Goal: Find specific page/section: Find specific page/section

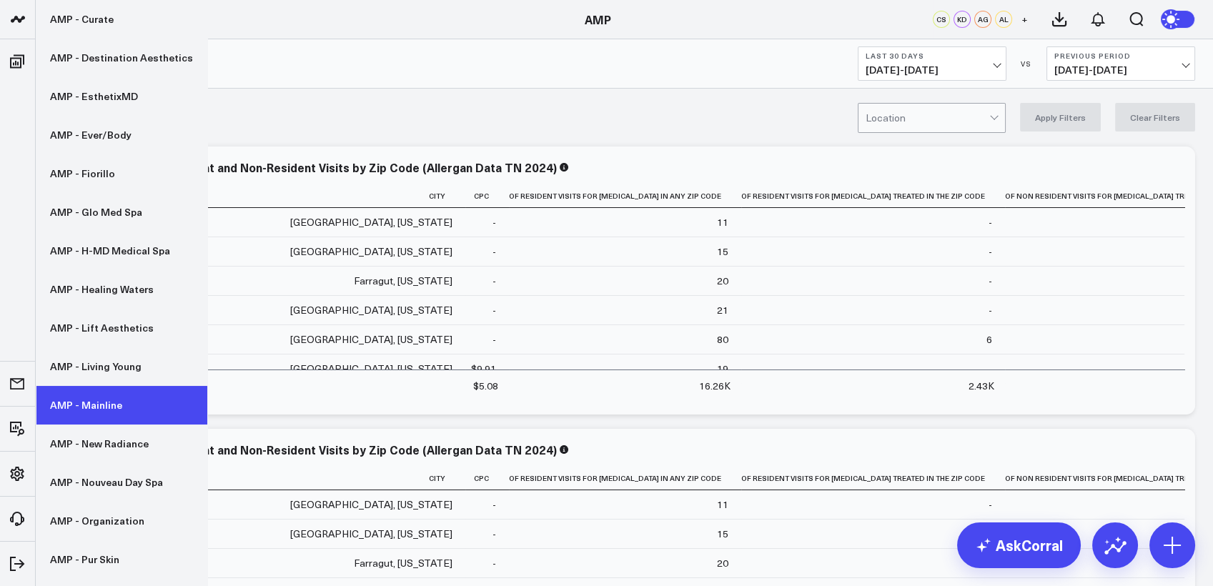
scroll to position [349, 0]
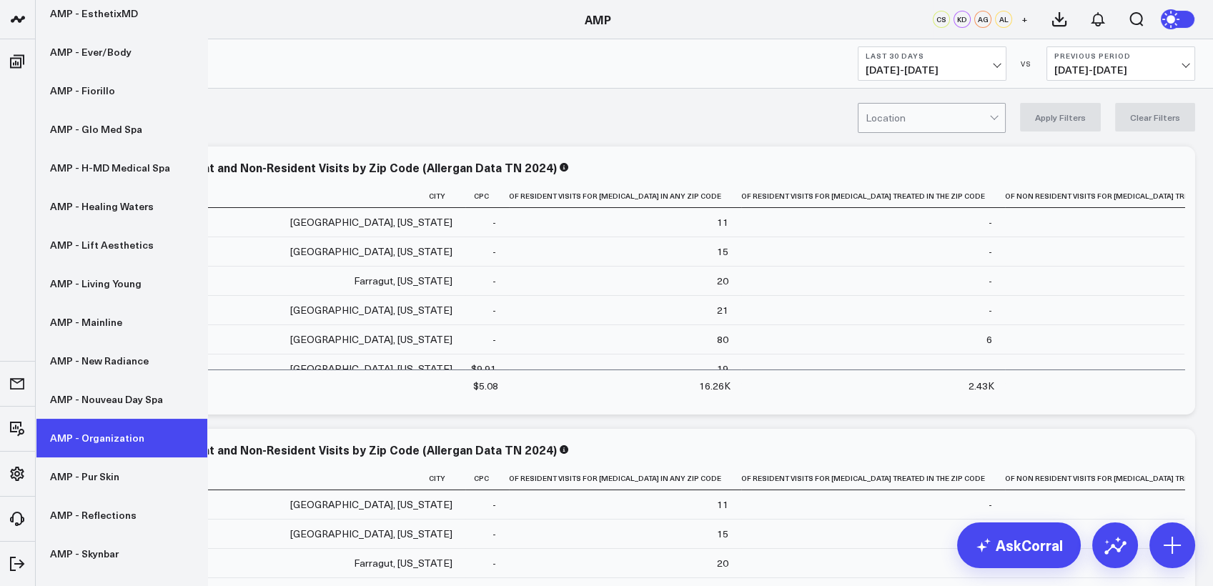
click at [103, 425] on link "AMP - Organization" at bounding box center [122, 438] width 172 height 39
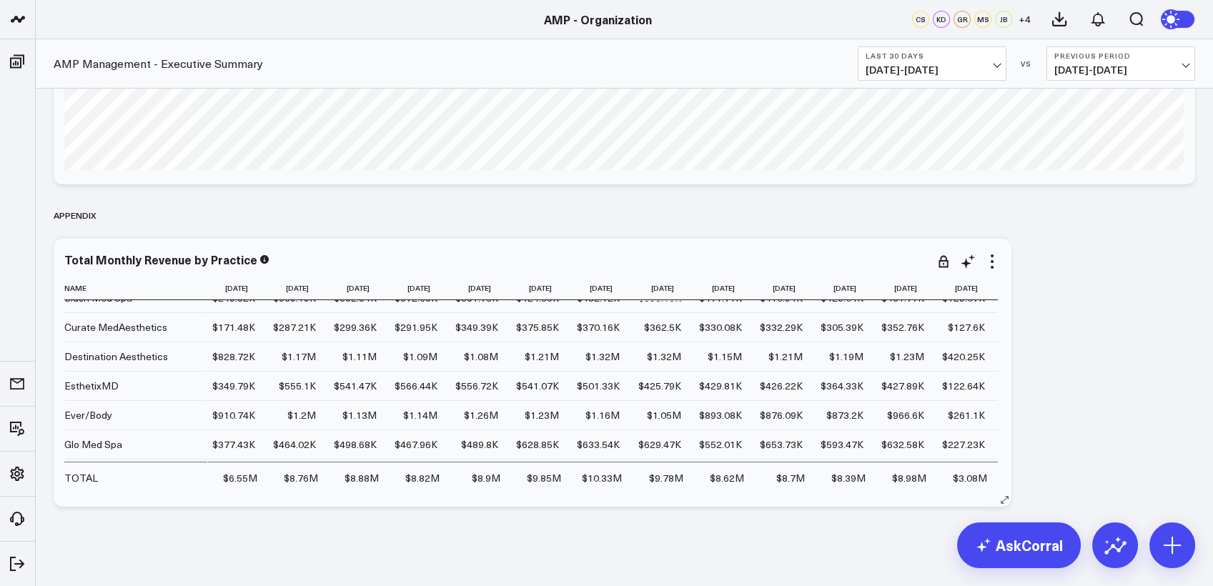
scroll to position [104, 0]
click at [978, 290] on icon at bounding box center [983, 288] width 11 height 9
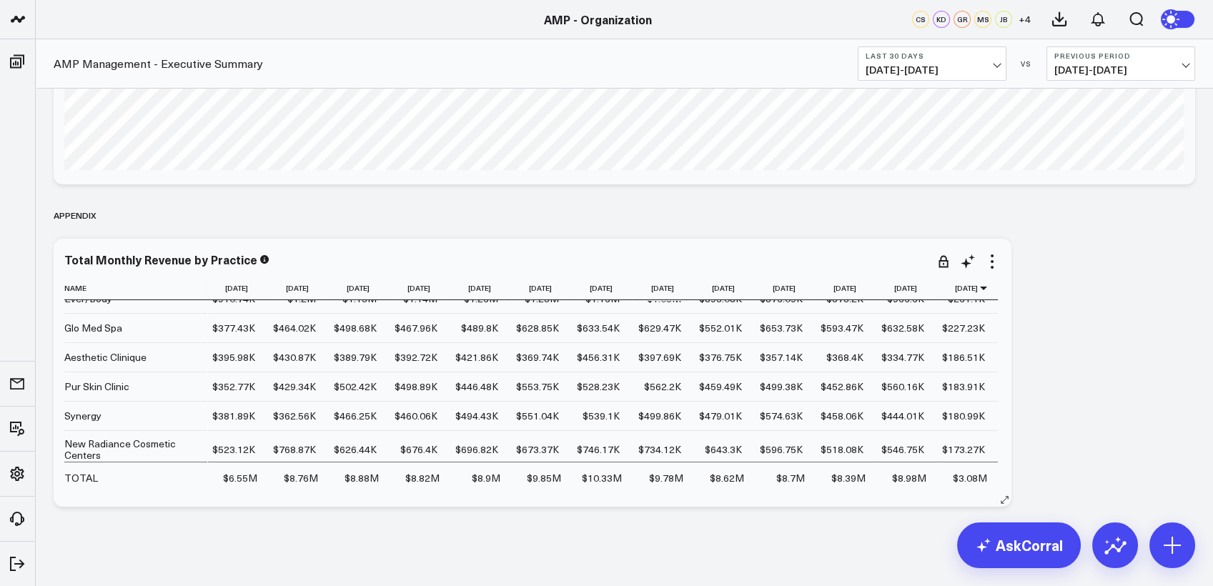
scroll to position [0, 0]
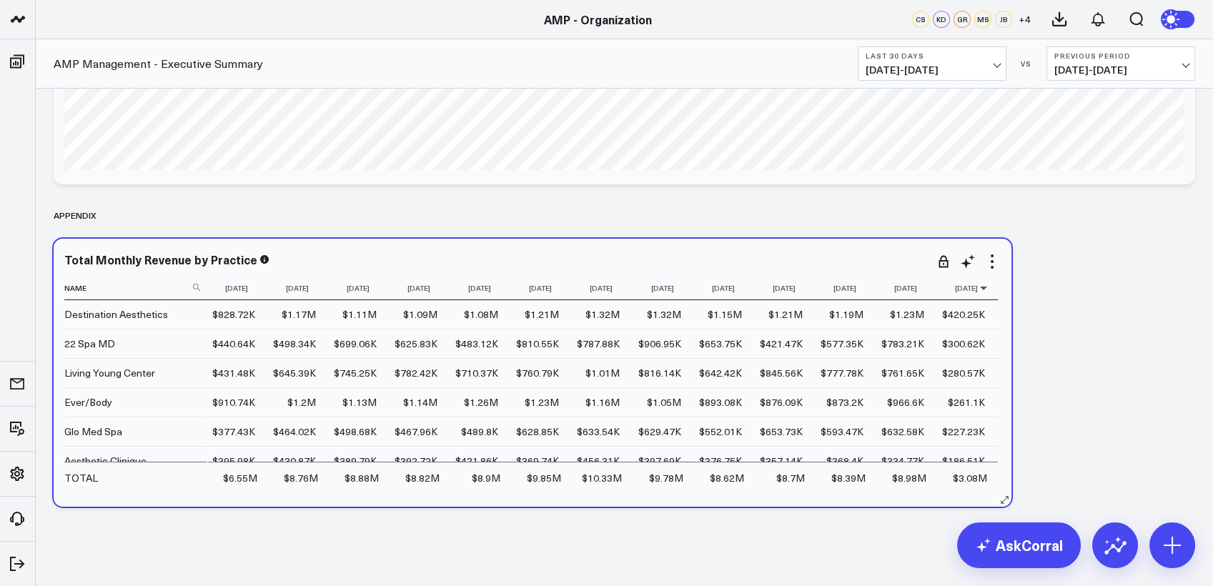
click at [979, 286] on icon at bounding box center [983, 288] width 11 height 9
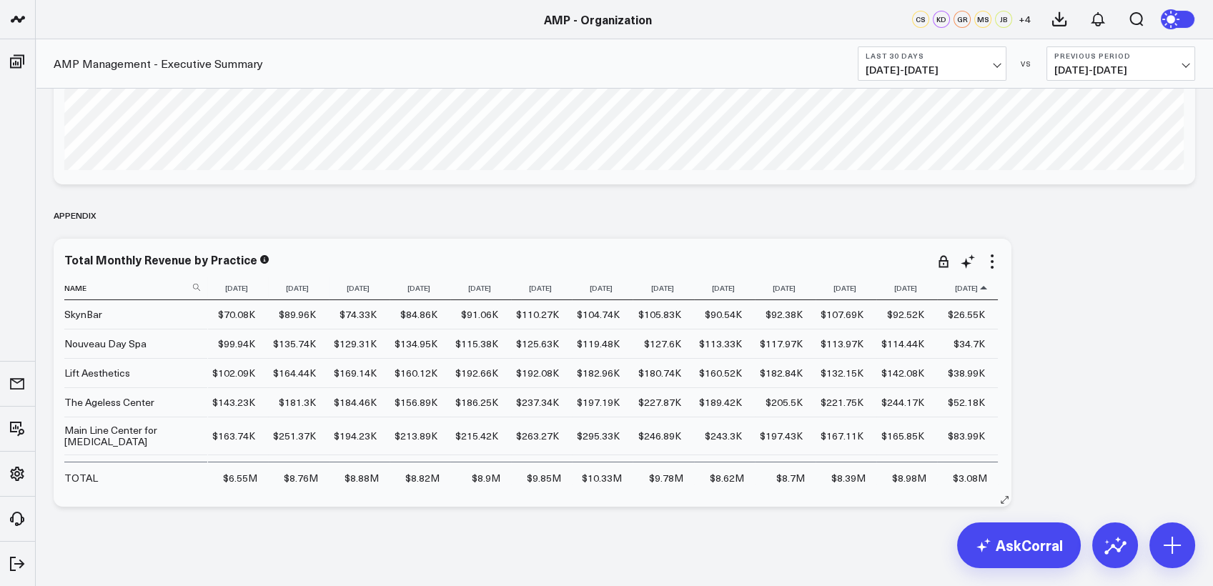
click at [979, 286] on icon at bounding box center [983, 288] width 11 height 9
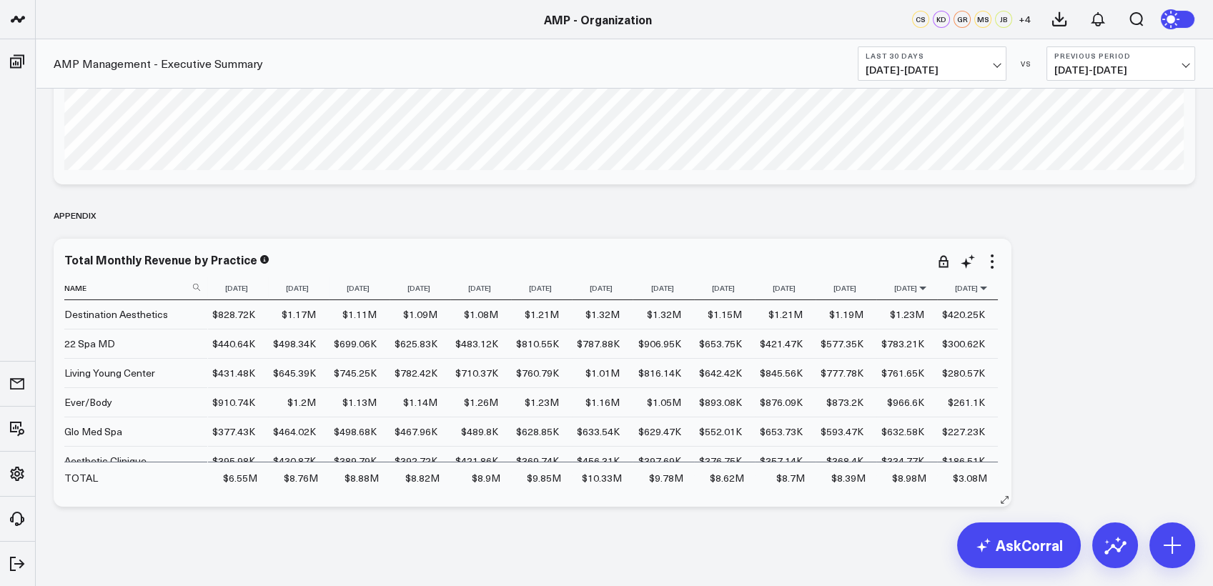
click at [917, 289] on icon at bounding box center [922, 288] width 11 height 9
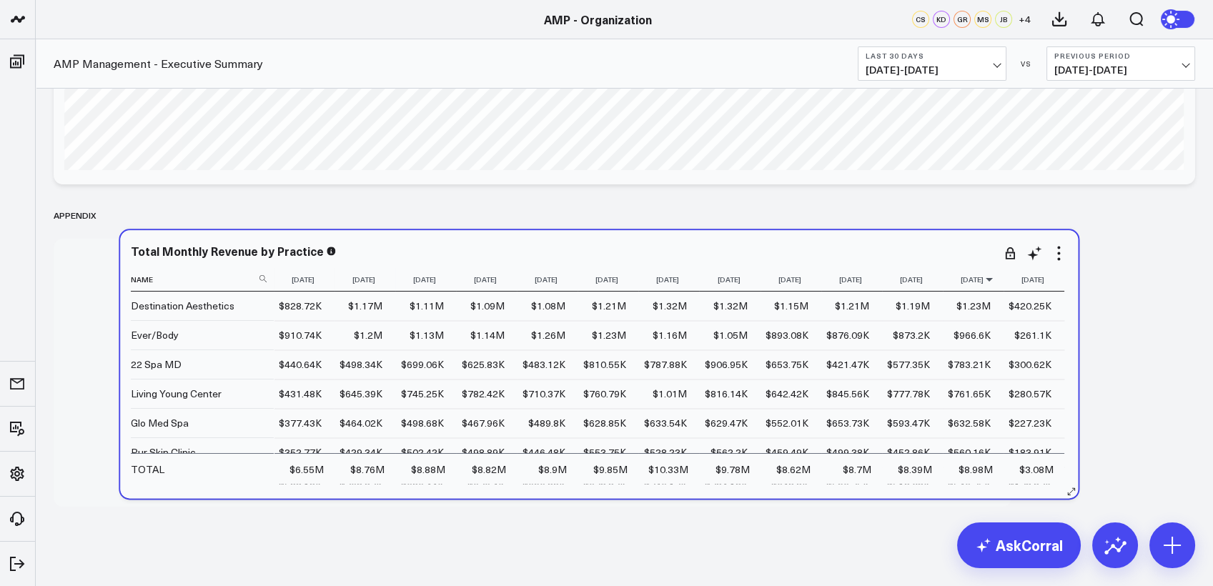
click at [984, 281] on icon at bounding box center [989, 279] width 11 height 9
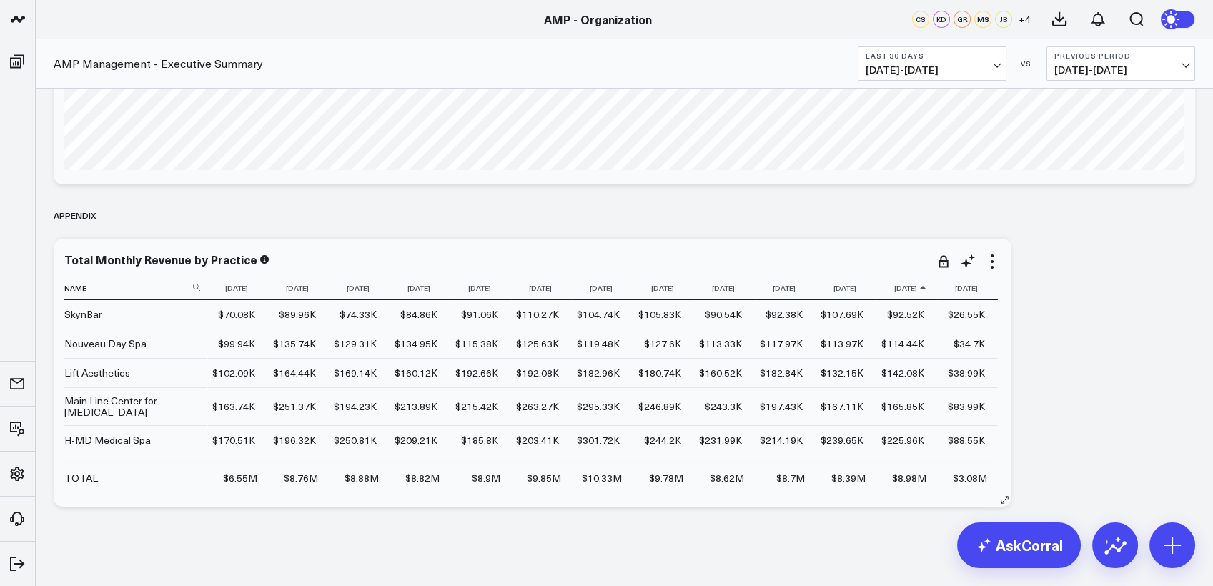
click at [917, 291] on icon at bounding box center [922, 288] width 11 height 9
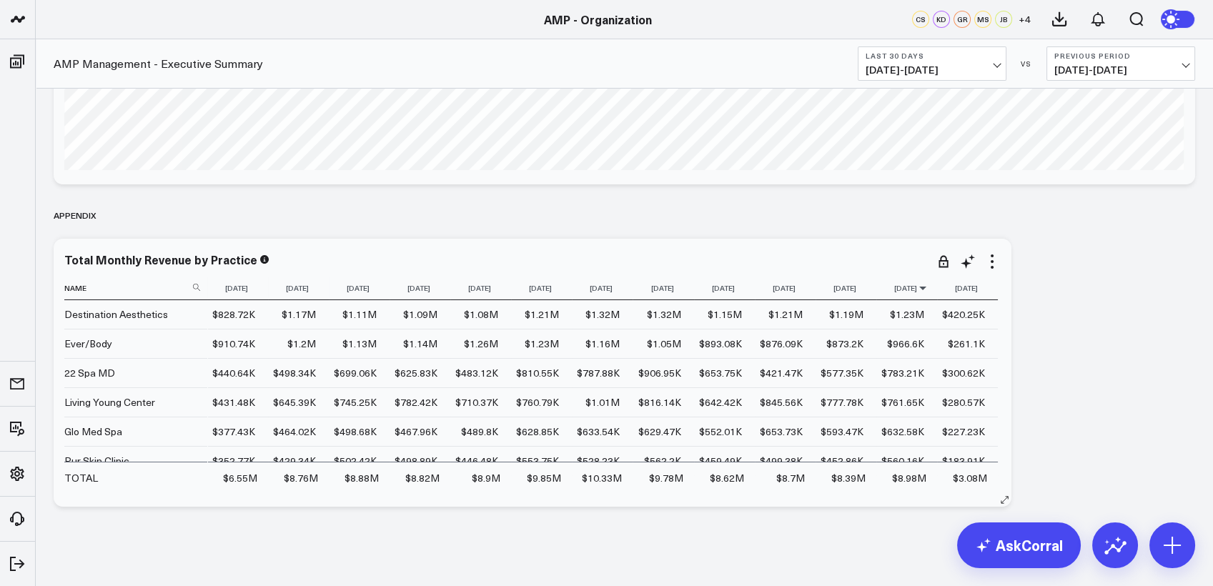
click at [917, 291] on icon at bounding box center [922, 288] width 11 height 9
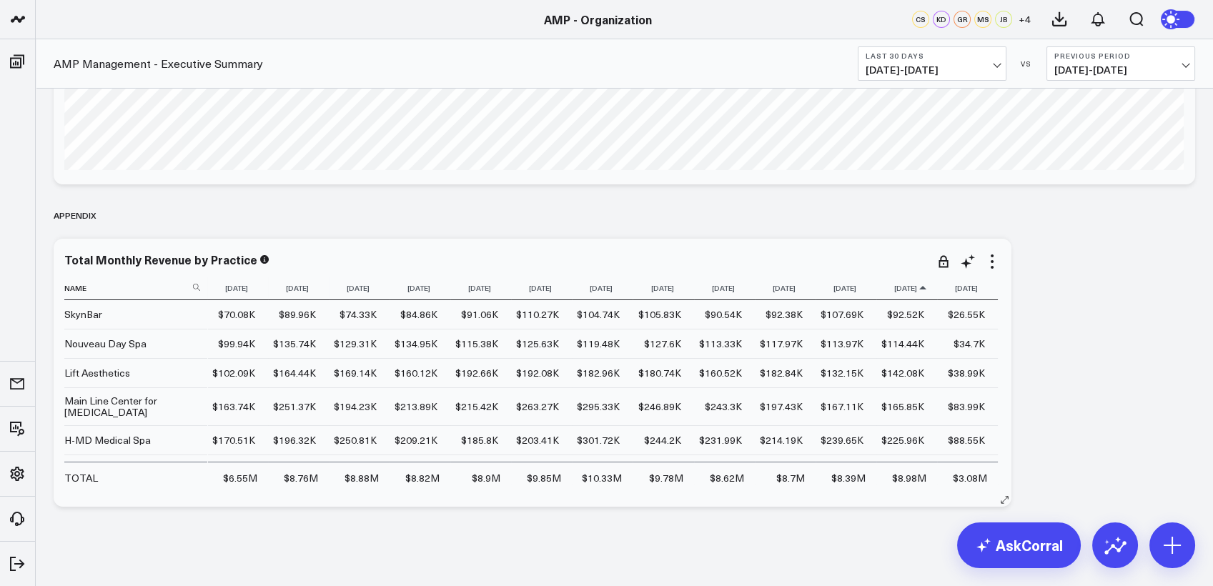
click at [918, 290] on icon at bounding box center [922, 288] width 11 height 9
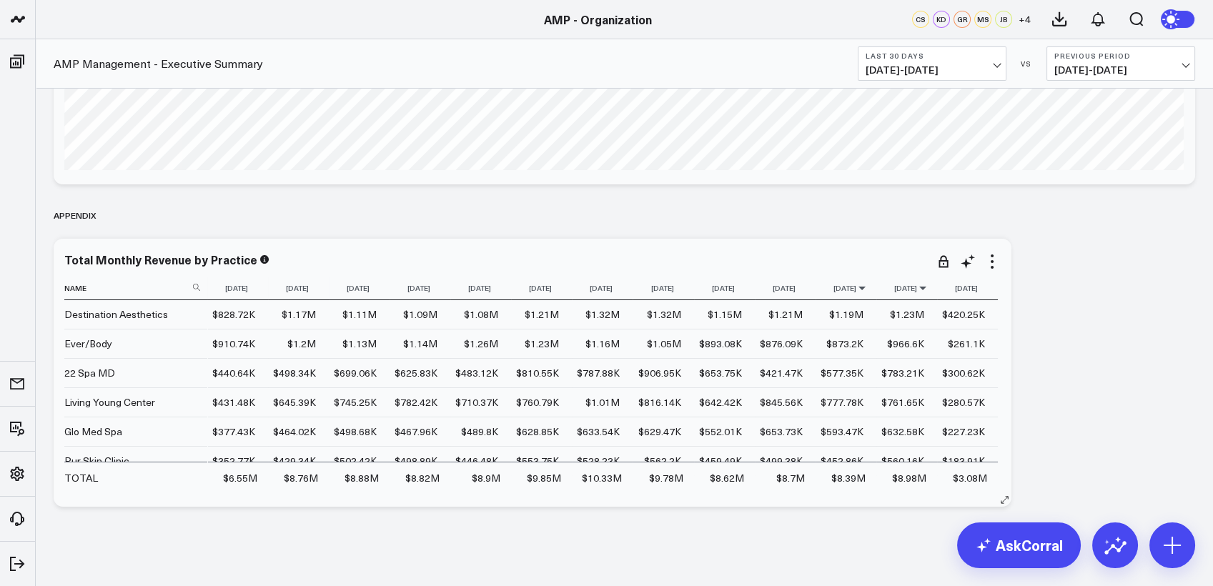
click at [856, 289] on icon at bounding box center [861, 288] width 11 height 9
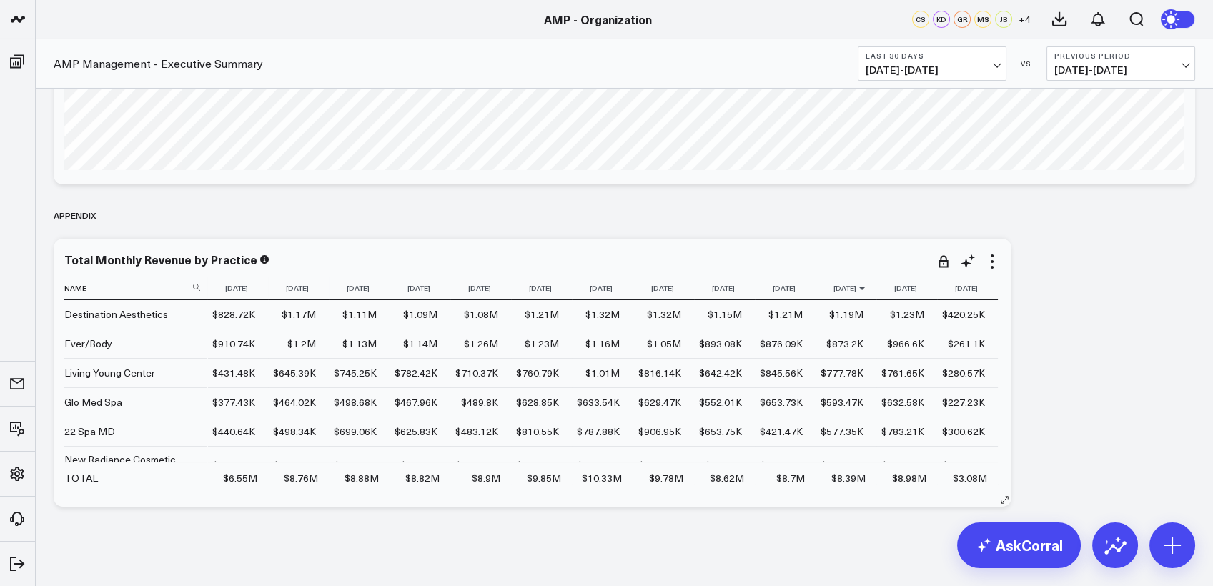
click at [856, 289] on icon at bounding box center [861, 288] width 11 height 9
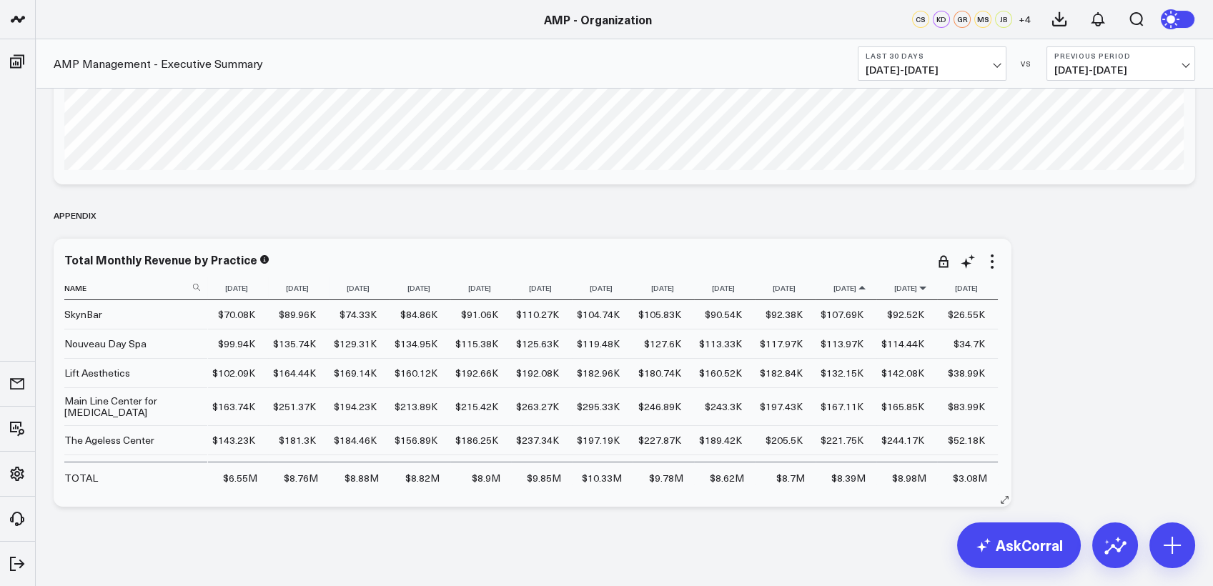
click at [917, 288] on icon at bounding box center [922, 288] width 11 height 9
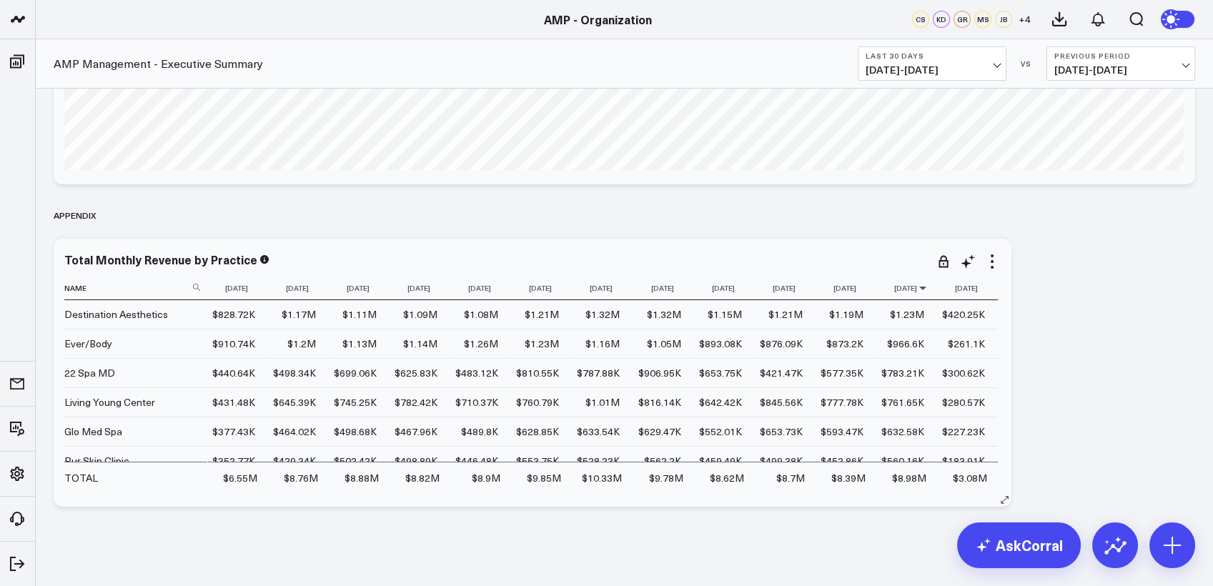
click at [917, 288] on icon at bounding box center [922, 288] width 11 height 9
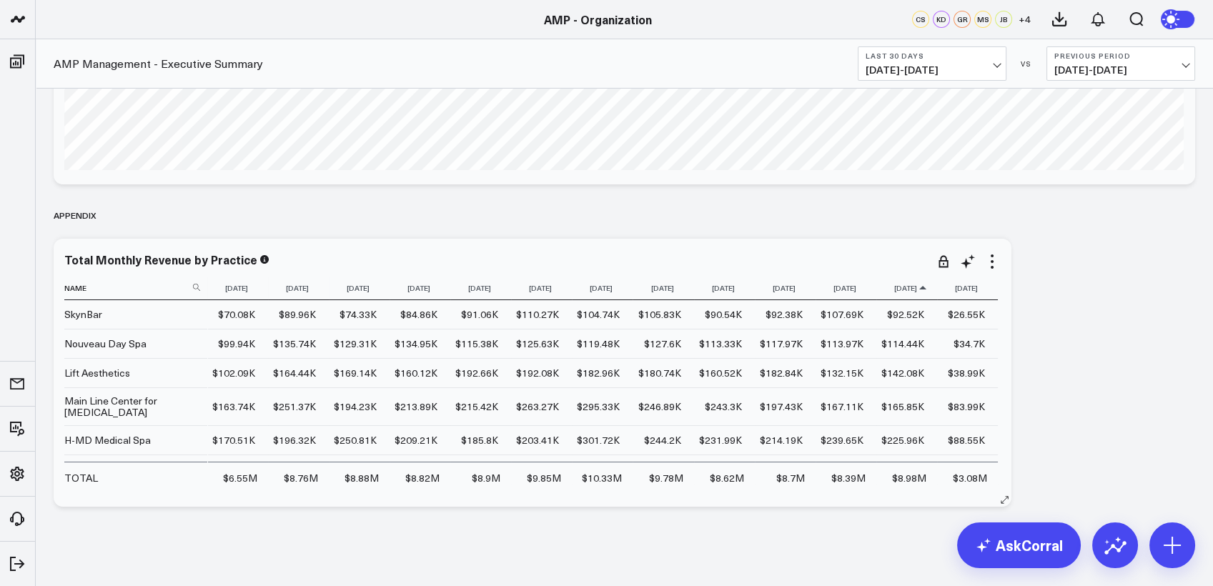
click at [917, 288] on icon at bounding box center [922, 288] width 11 height 9
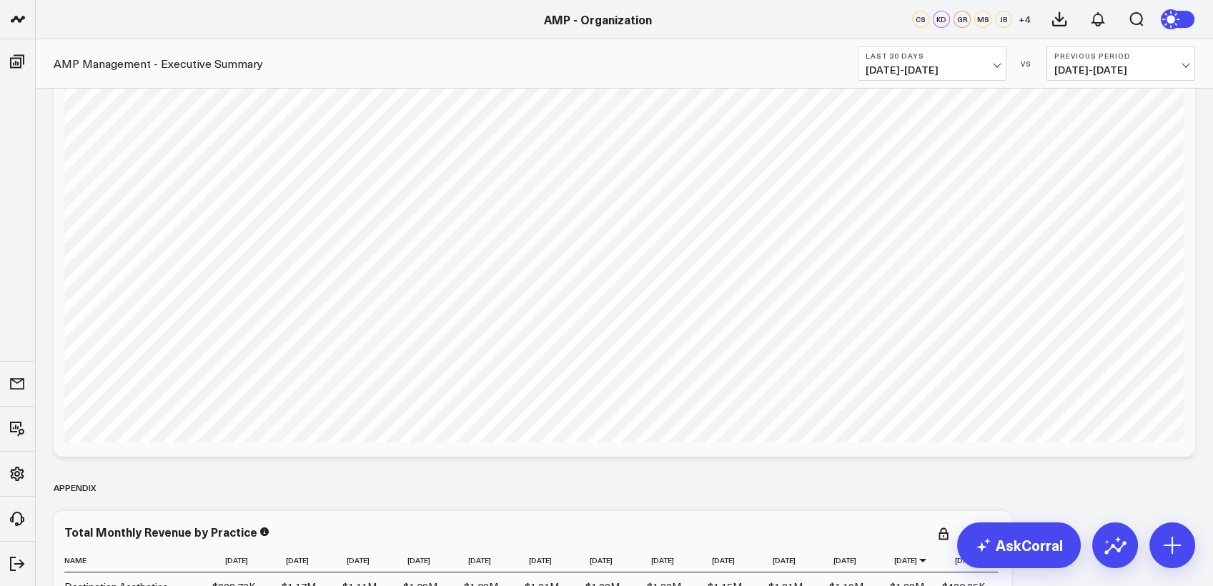
scroll to position [9979, 0]
